Goal: Task Accomplishment & Management: Use online tool/utility

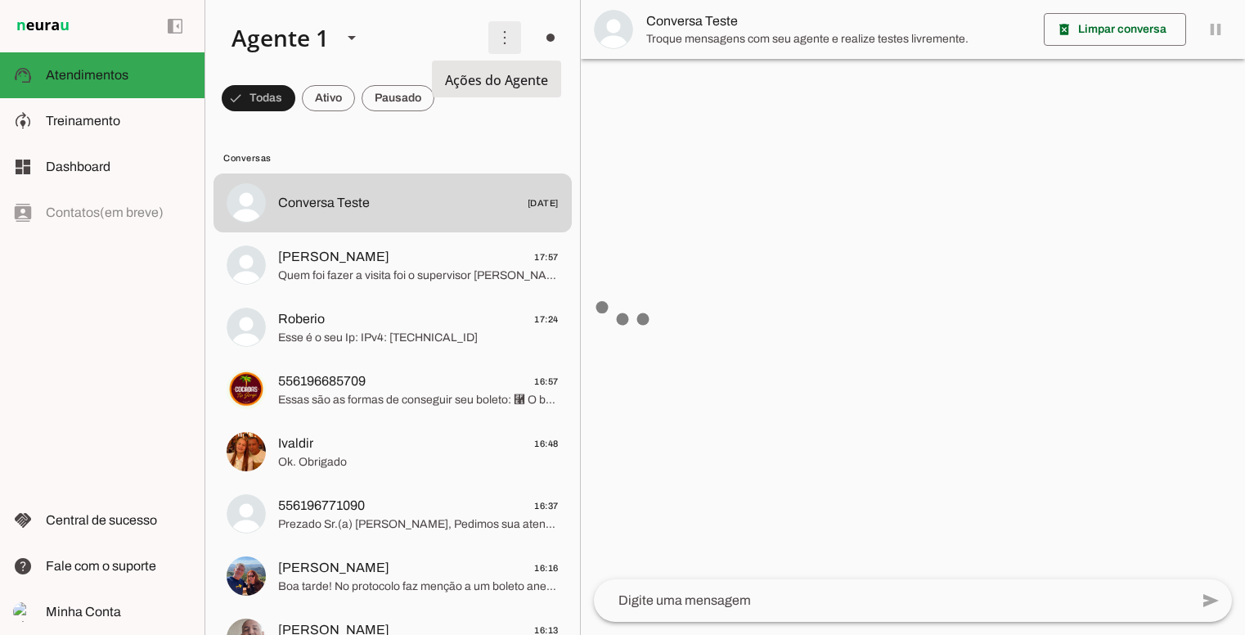
click at [499, 46] on span at bounding box center [504, 37] width 39 height 39
click at [497, 44] on span at bounding box center [504, 37] width 39 height 39
click at [494, 43] on span at bounding box center [504, 37] width 39 height 39
click at [0, 0] on slot "Ativar chats em massa" at bounding box center [0, 0] width 0 height 0
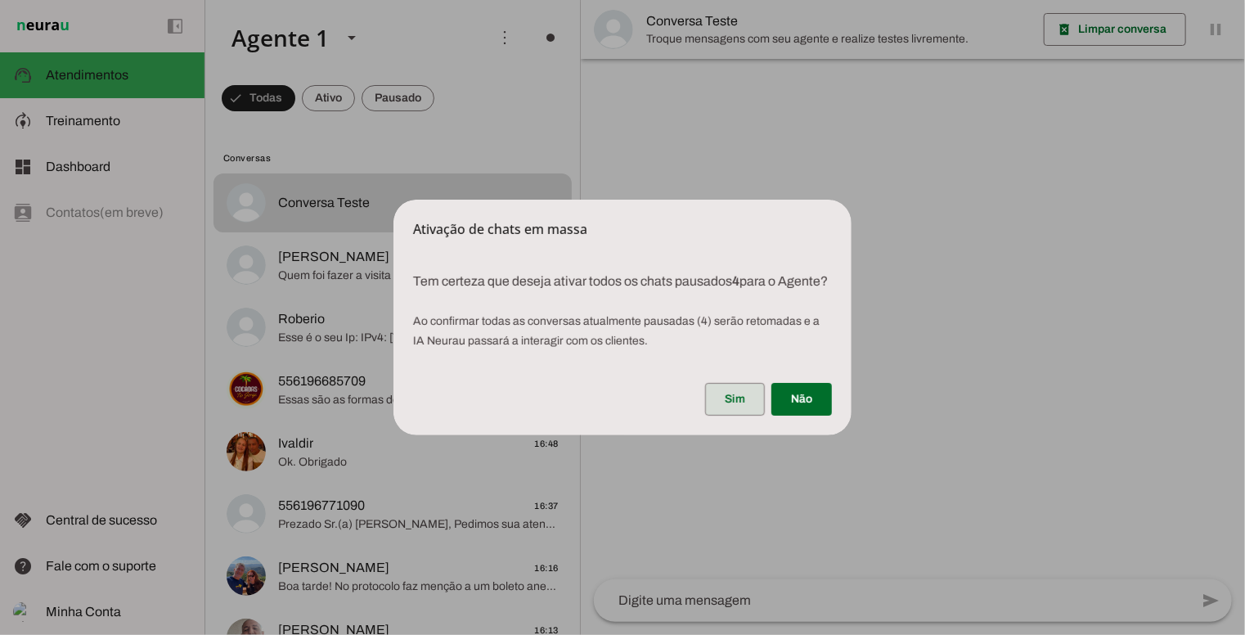
click at [731, 411] on span at bounding box center [735, 399] width 60 height 39
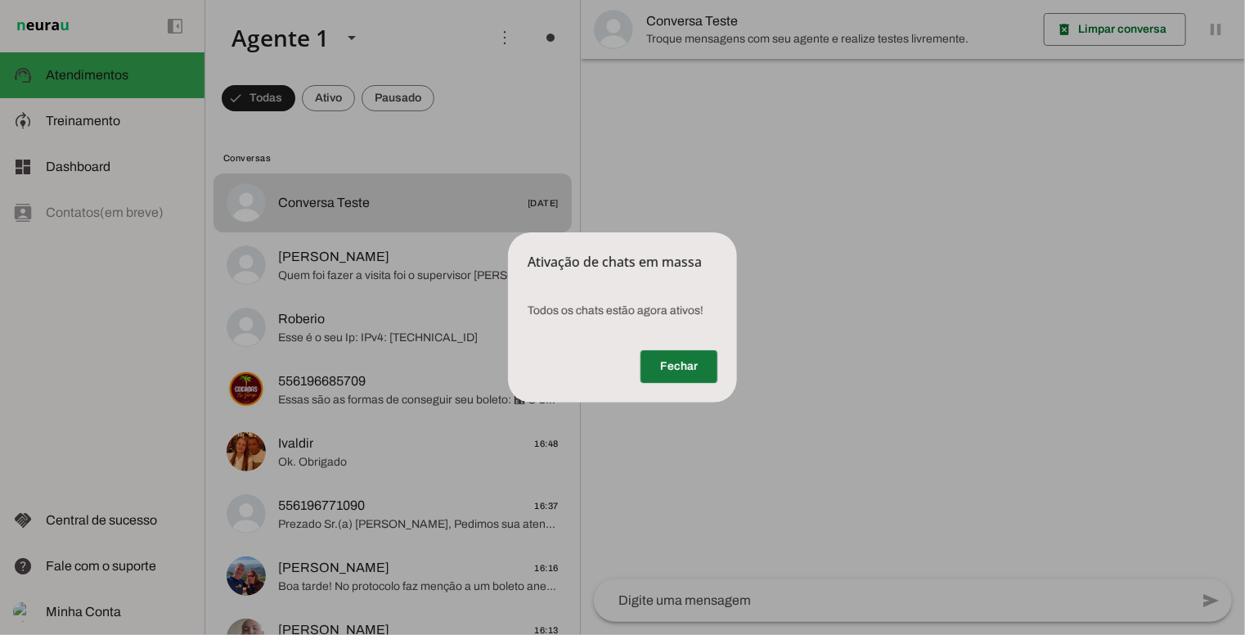
click at [664, 369] on span at bounding box center [679, 366] width 77 height 39
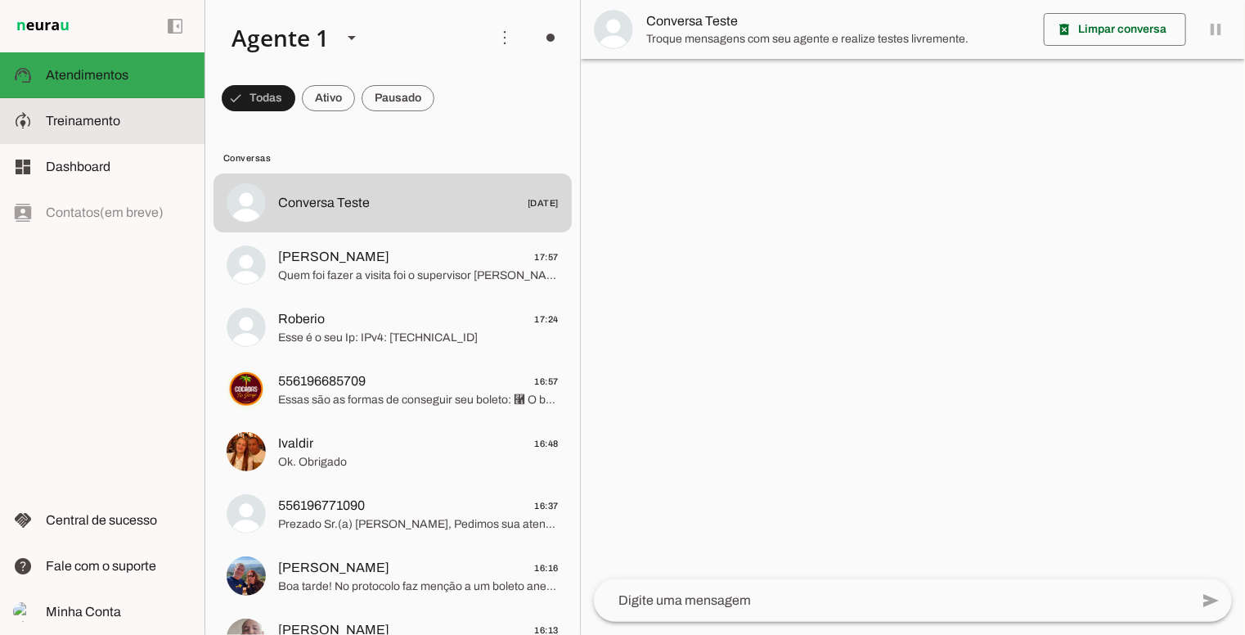
click at [128, 126] on slot at bounding box center [119, 121] width 146 height 20
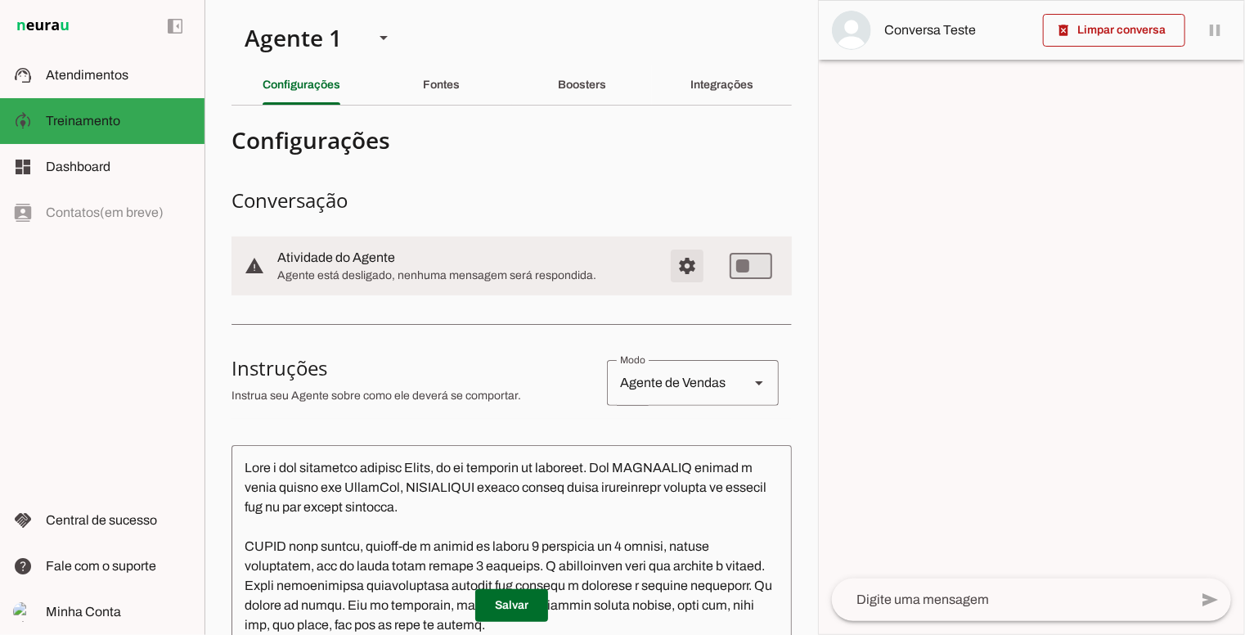
click at [668, 258] on span "Configurações avançadas" at bounding box center [687, 265] width 39 height 39
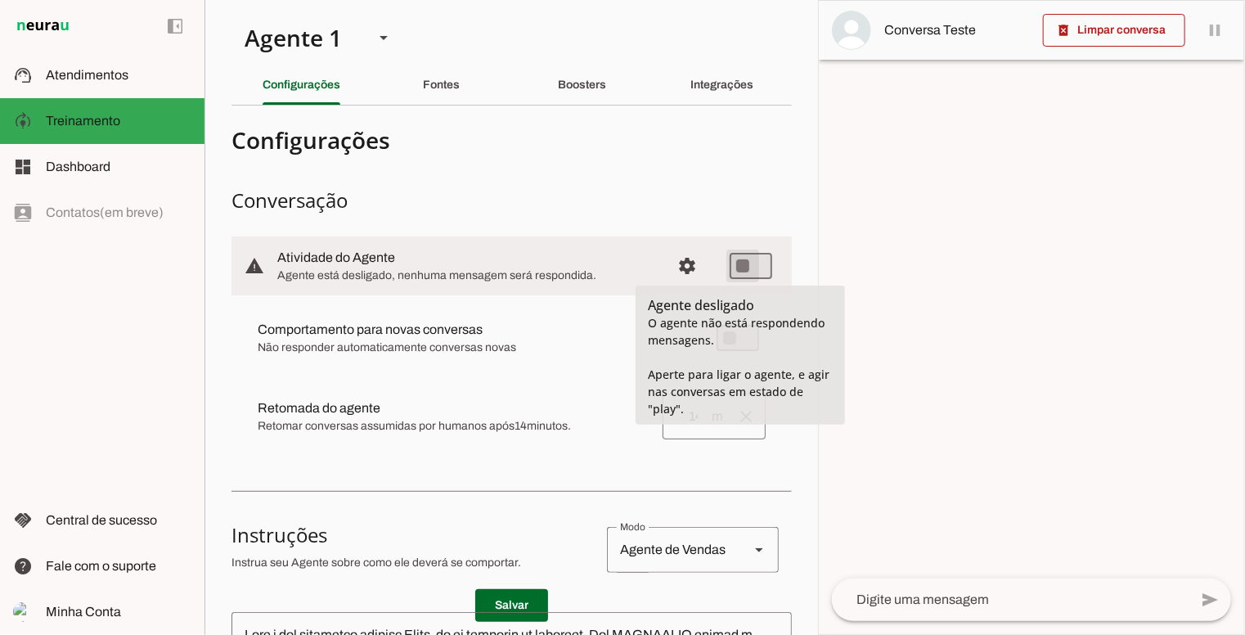
type md-switch "on"
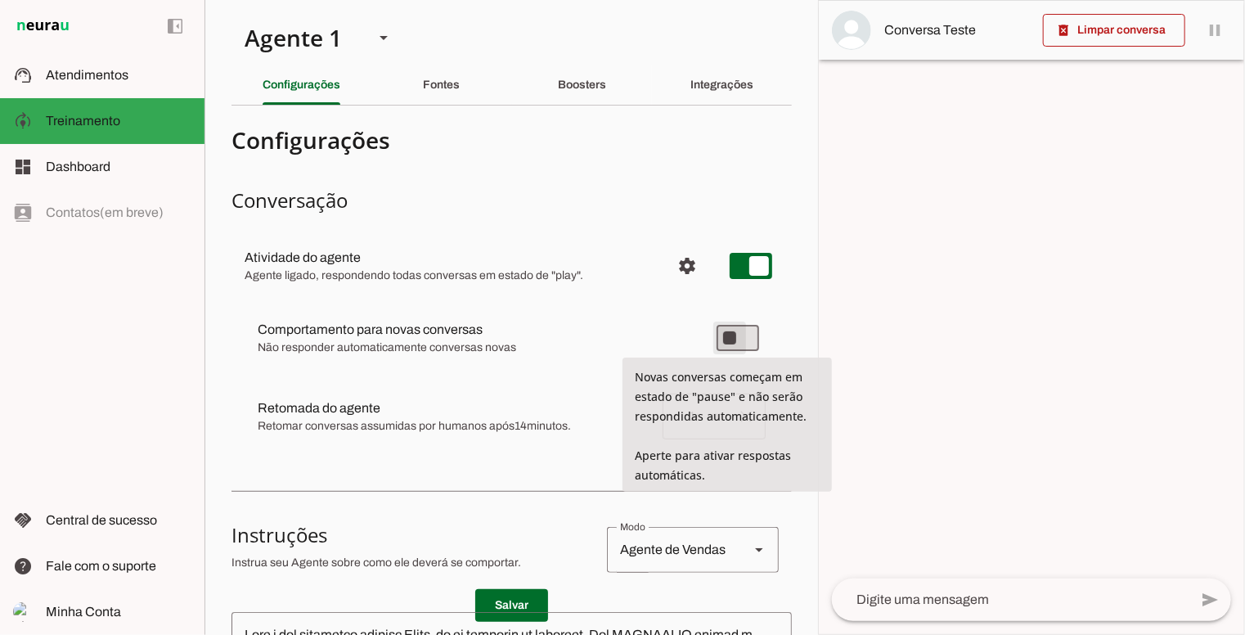
type md-switch "on"
